Goal: Information Seeking & Learning: Check status

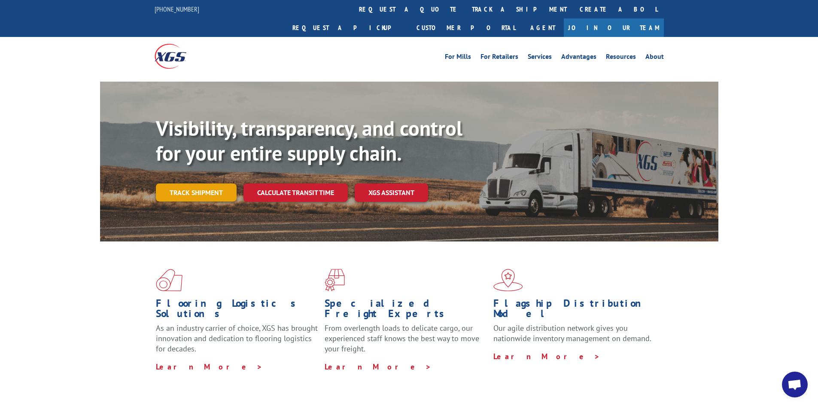
click at [198, 183] on link "Track shipment" at bounding box center [196, 192] width 81 height 18
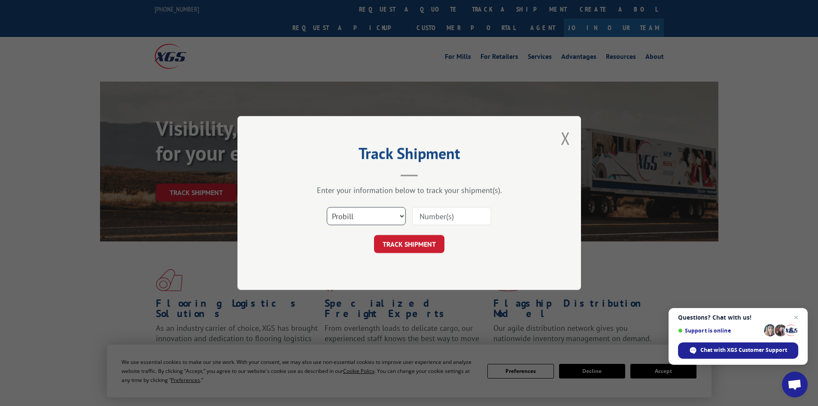
click at [405, 213] on select "Select category... Probill BOL PO" at bounding box center [366, 216] width 79 height 18
select select "po"
click at [327, 207] on select "Select category... Probill BOL PO" at bounding box center [366, 216] width 79 height 18
drag, startPoint x: 356, startPoint y: 216, endPoint x: 467, endPoint y: 213, distance: 111.3
paste input "52530623"
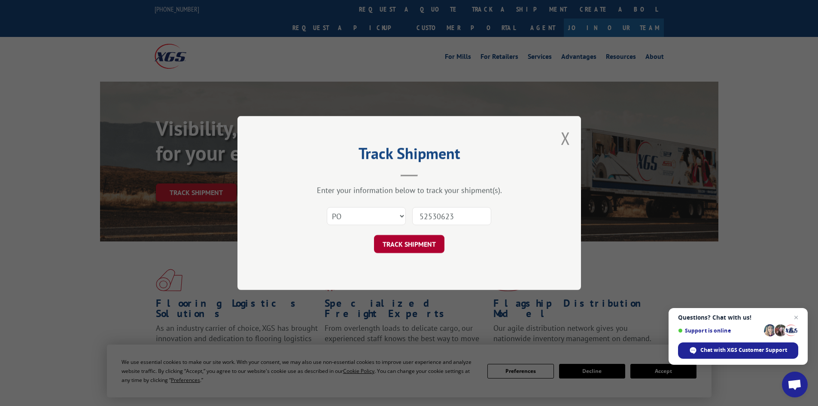
type input "52530623"
click at [417, 243] on button "TRACK SHIPMENT" at bounding box center [409, 244] width 70 height 18
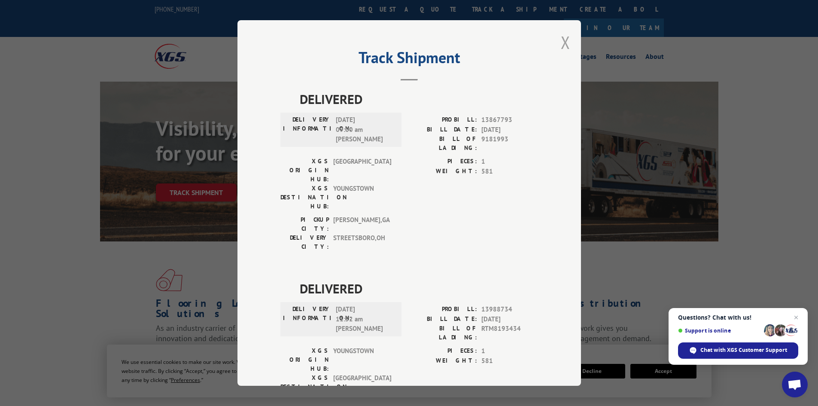
click at [565, 42] on button "Close modal" at bounding box center [565, 42] width 9 height 23
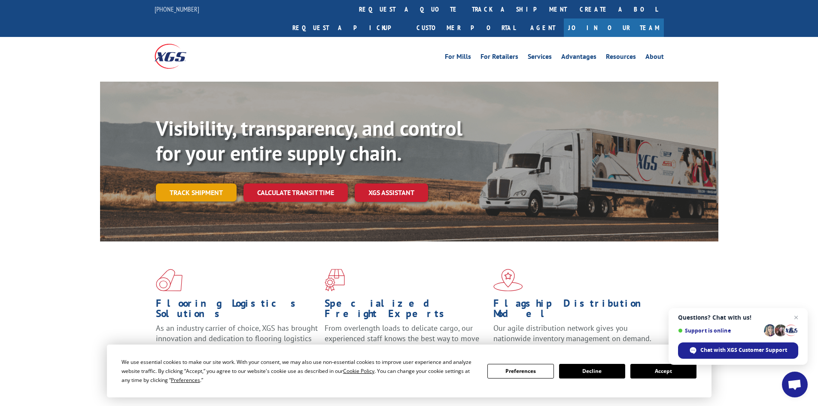
click at [201, 183] on link "Track shipment" at bounding box center [196, 192] width 81 height 18
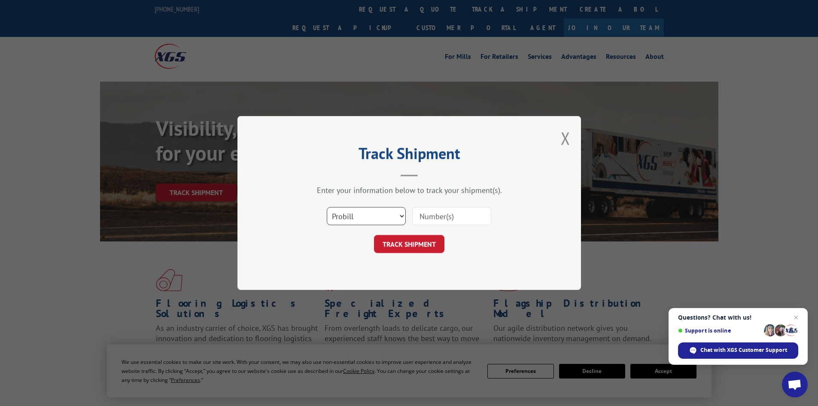
click at [402, 213] on select "Select category... Probill BOL PO" at bounding box center [366, 216] width 79 height 18
select select "po"
click at [327, 207] on select "Select category... Probill BOL PO" at bounding box center [366, 216] width 79 height 18
click at [462, 217] on input at bounding box center [451, 216] width 79 height 18
paste input "52434664"
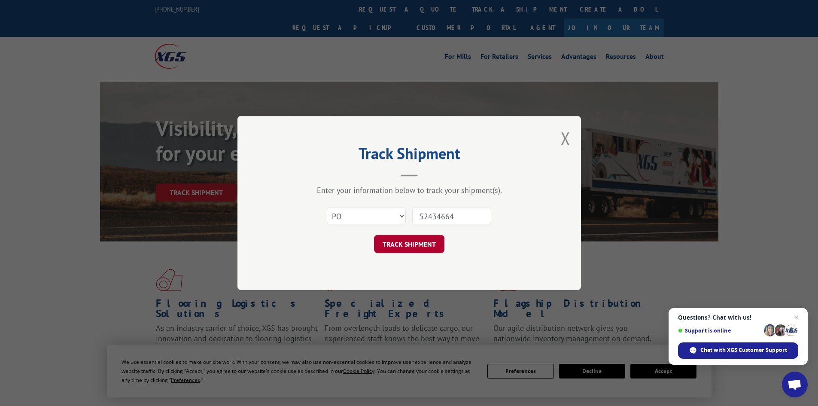
type input "52434664"
click at [412, 245] on button "TRACK SHIPMENT" at bounding box center [409, 244] width 70 height 18
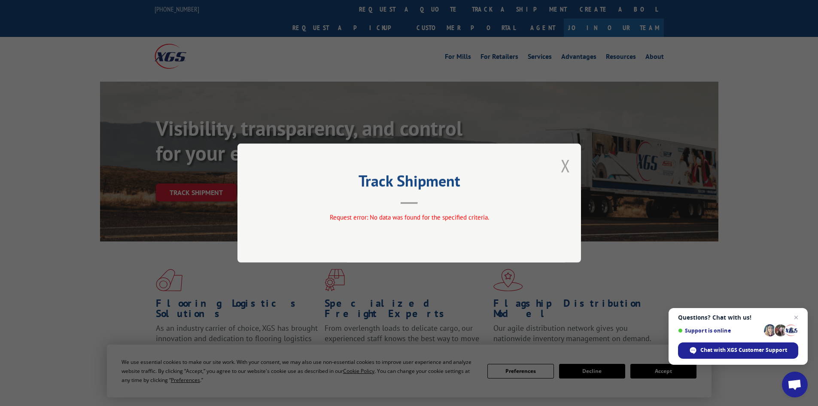
click at [565, 168] on button "Close modal" at bounding box center [565, 165] width 9 height 23
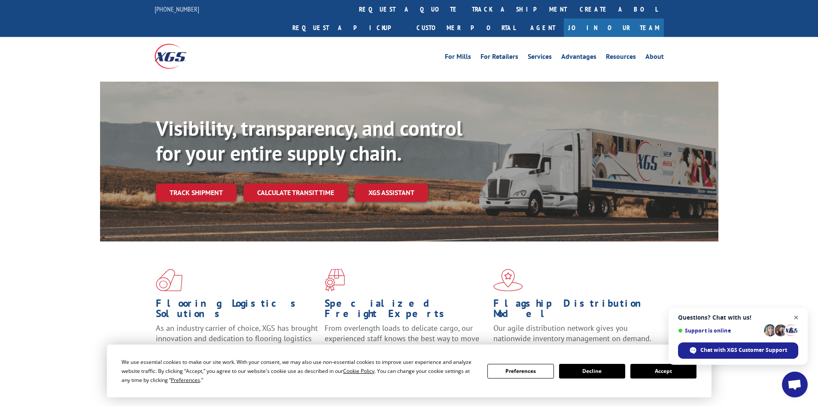
click at [798, 317] on span "Close chat" at bounding box center [796, 317] width 11 height 11
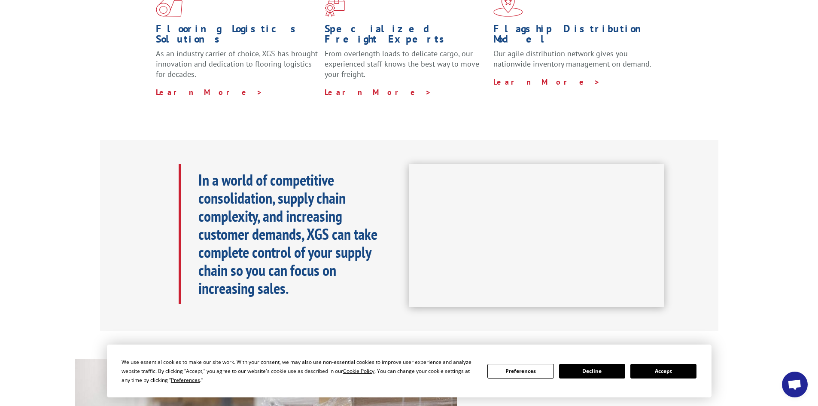
scroll to position [301, 0]
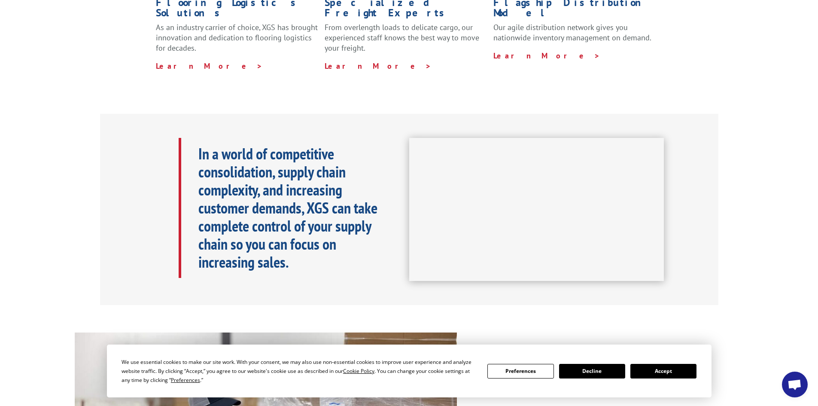
click at [676, 365] on button "Accept" at bounding box center [664, 371] width 66 height 15
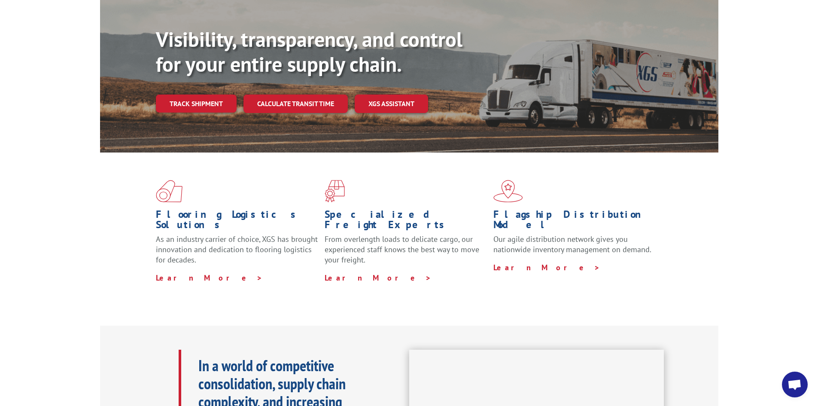
scroll to position [0, 0]
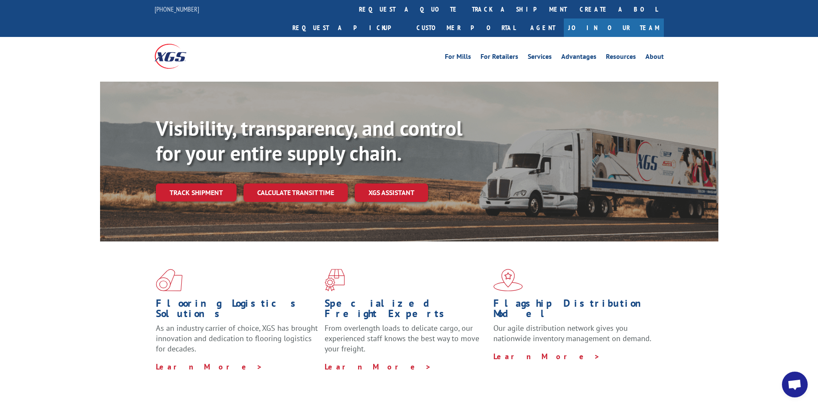
click at [216, 183] on link "Track shipment" at bounding box center [196, 192] width 81 height 18
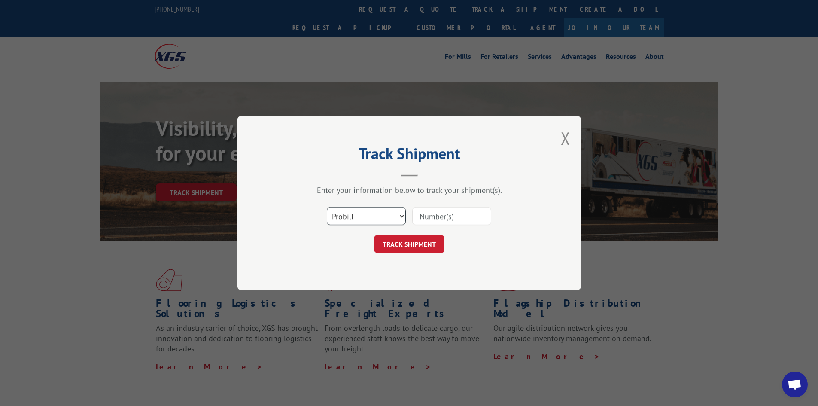
click at [401, 218] on select "Select category... Probill BOL PO" at bounding box center [366, 216] width 79 height 18
select select "po"
click at [327, 207] on select "Select category... Probill BOL PO" at bounding box center [366, 216] width 79 height 18
click at [456, 211] on input at bounding box center [451, 216] width 79 height 18
paste input "52530683"
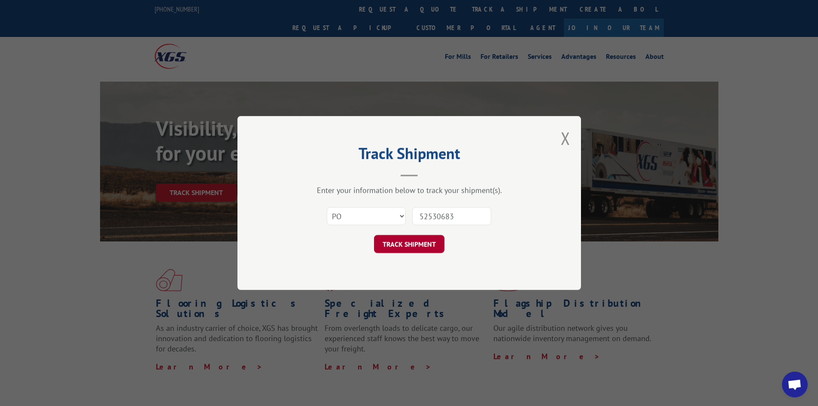
type input "52530683"
click at [415, 243] on button "TRACK SHIPMENT" at bounding box center [409, 244] width 70 height 18
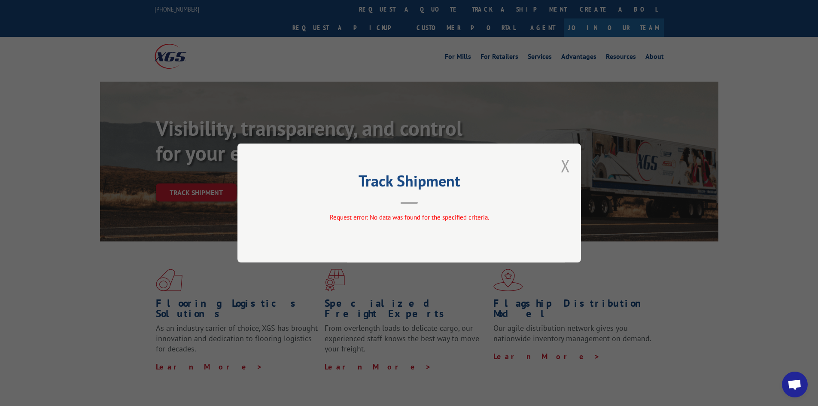
click at [565, 164] on button "Close modal" at bounding box center [565, 165] width 9 height 23
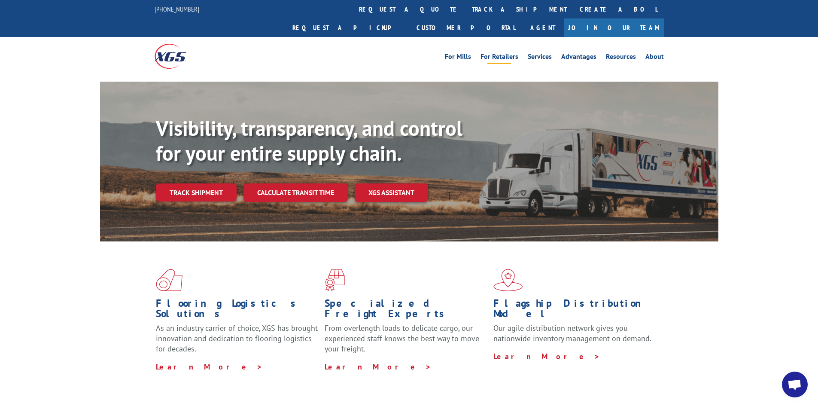
click at [501, 53] on link "For Retailers" at bounding box center [500, 57] width 38 height 9
click at [466, 8] on link "track a shipment" at bounding box center [520, 9] width 108 height 18
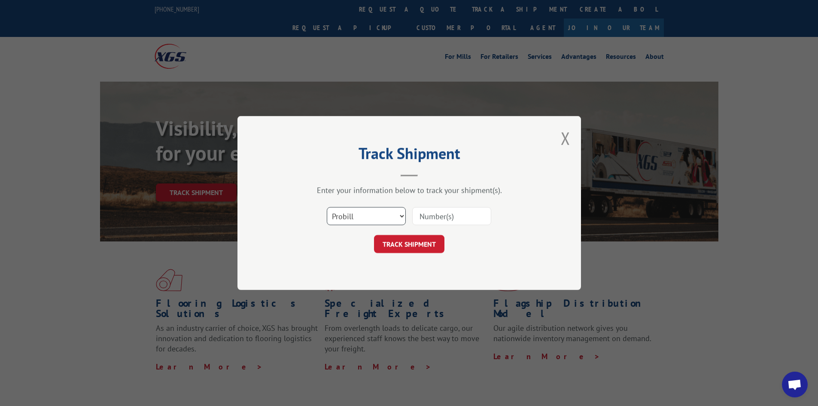
click at [403, 214] on select "Select category... Probill BOL PO" at bounding box center [366, 216] width 79 height 18
select select "po"
click at [327, 207] on select "Select category... Probill BOL PO" at bounding box center [366, 216] width 79 height 18
click at [457, 216] on input at bounding box center [451, 216] width 79 height 18
paste input "52530683"
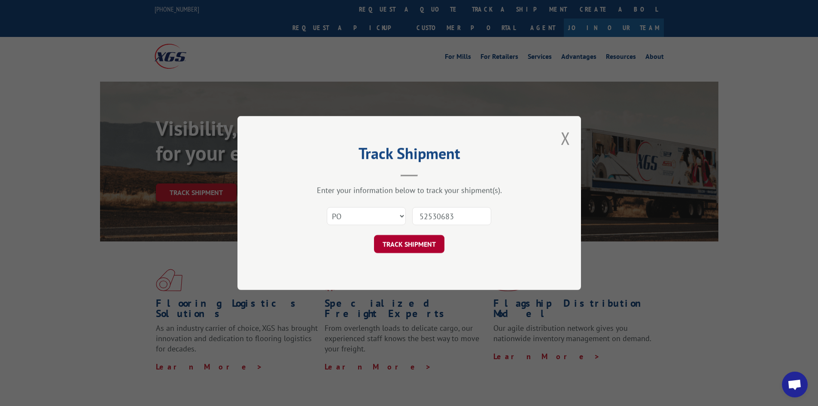
type input "52530683"
click at [418, 243] on button "TRACK SHIPMENT" at bounding box center [409, 244] width 70 height 18
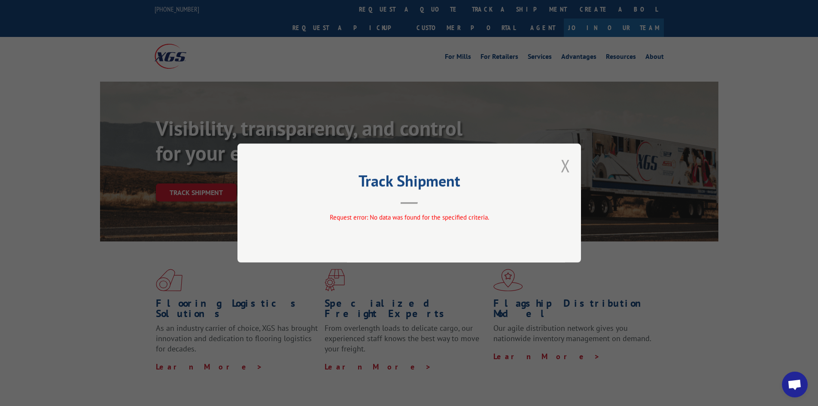
click at [567, 161] on button "Close modal" at bounding box center [565, 165] width 9 height 23
